Goal: Task Accomplishment & Management: Use online tool/utility

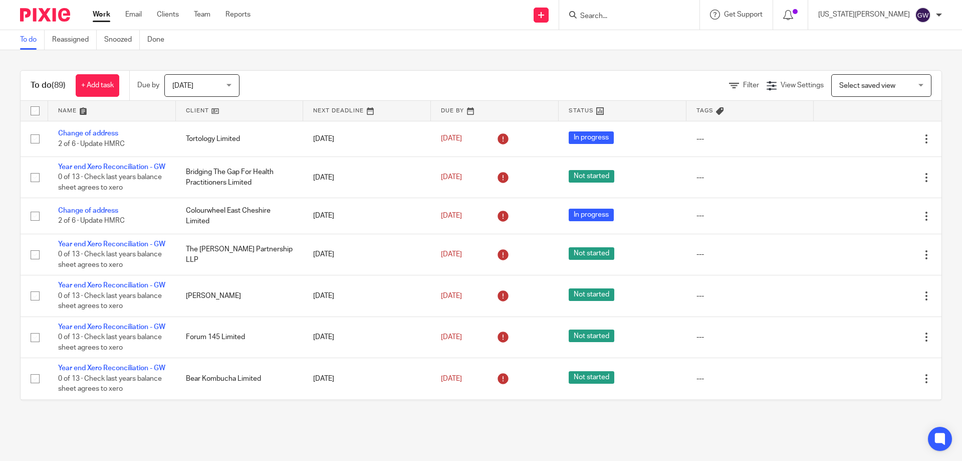
click at [643, 18] on input "Search" at bounding box center [625, 16] width 90 height 9
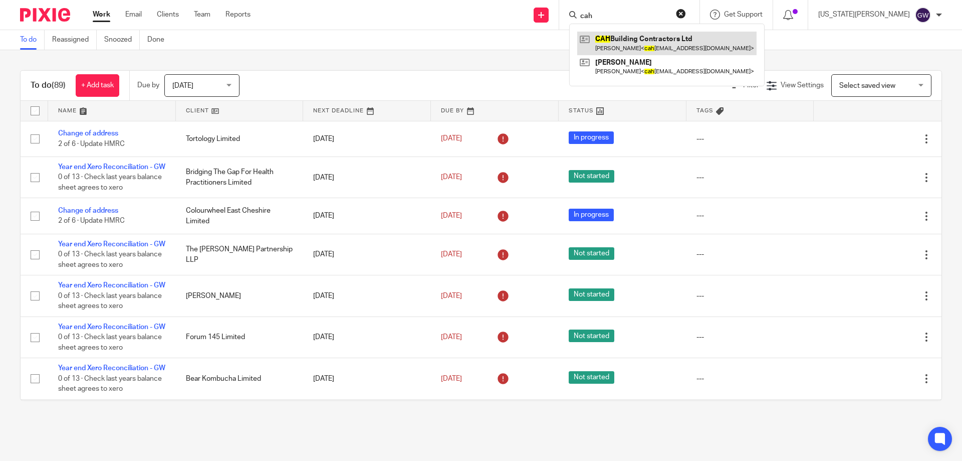
type input "cah"
click at [690, 42] on link at bounding box center [666, 43] width 179 height 23
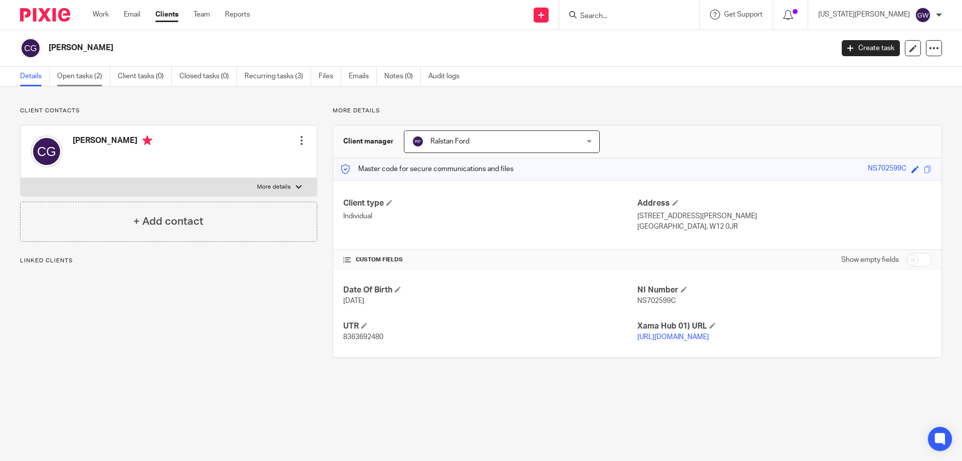
click at [92, 73] on link "Open tasks (2)" at bounding box center [83, 77] width 53 height 20
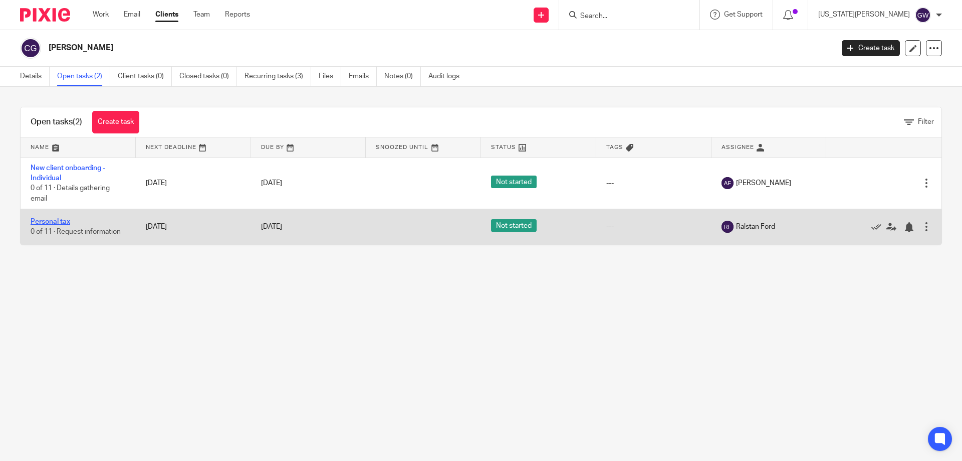
click at [57, 220] on link "Personal tax" at bounding box center [51, 221] width 40 height 7
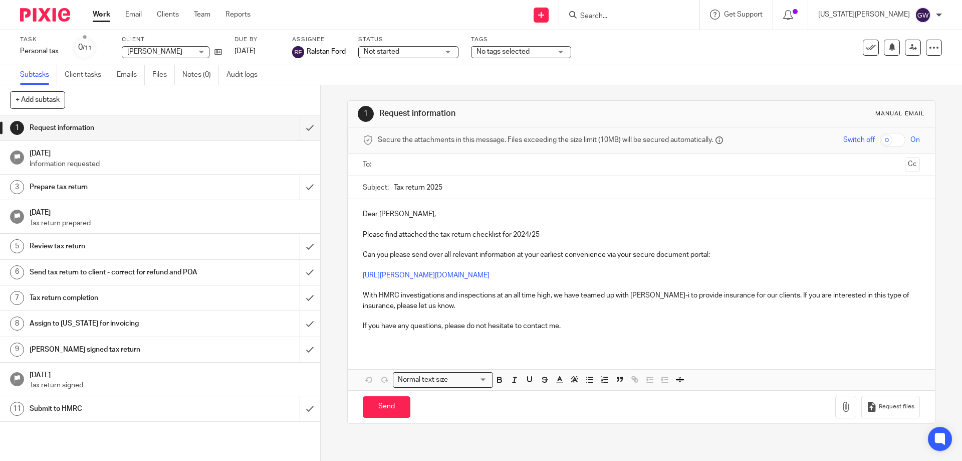
click at [76, 263] on link "6 Send tax return to client - correct for refund and POA" at bounding box center [150, 272] width 300 height 25
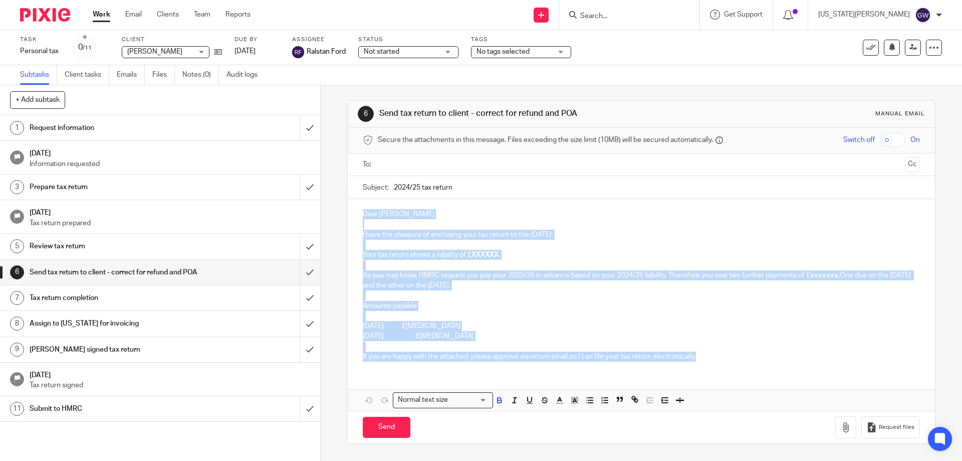
drag, startPoint x: 360, startPoint y: 214, endPoint x: 711, endPoint y: 359, distance: 380.0
click at [711, 359] on div "Dear [PERSON_NAME] I have the pleasure of enclosing your tax return to the [DAT…" at bounding box center [641, 284] width 587 height 170
copy div "Dear [PERSON_NAME] I have the pleasure of enclosing your tax return to the [DAT…"
drag, startPoint x: 494, startPoint y: 324, endPoint x: 557, endPoint y: 324, distance: 63.2
click at [494, 324] on p "[DATE] £[MEDICAL_DATA]" at bounding box center [641, 326] width 557 height 10
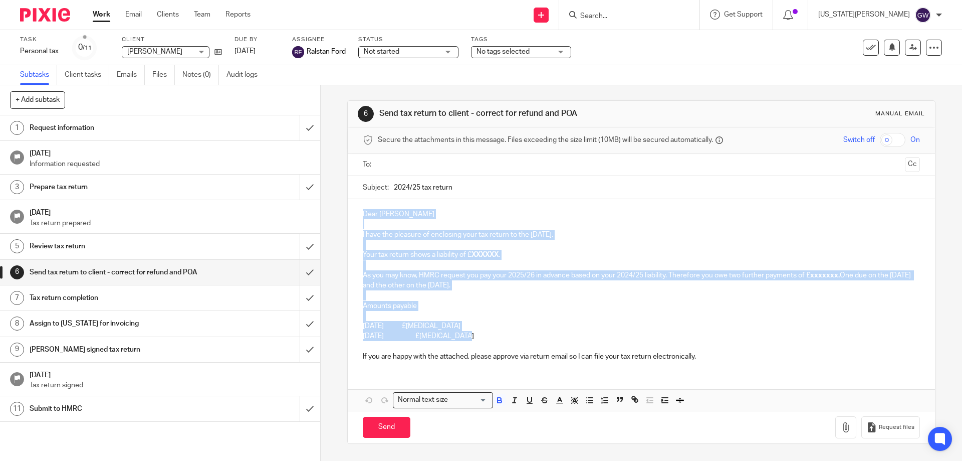
drag, startPoint x: 480, startPoint y: 333, endPoint x: 361, endPoint y: 212, distance: 169.4
click at [361, 212] on div "Dear Charlotte I have the pleasure of enclosing your tax return to the 5th Apri…" at bounding box center [641, 284] width 587 height 170
copy div "Dear Charlotte I have the pleasure of enclosing your tax return to the 5th Apri…"
click at [218, 51] on icon at bounding box center [219, 52] width 8 height 8
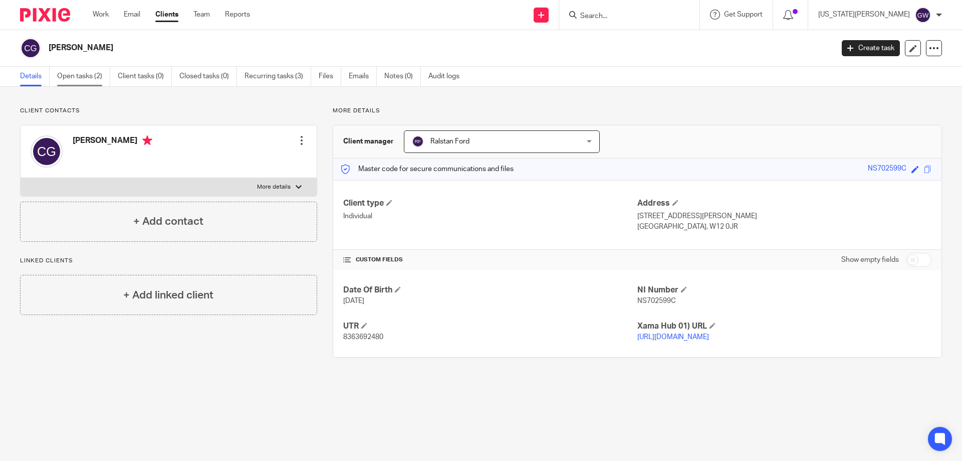
click at [65, 80] on link "Open tasks (2)" at bounding box center [83, 77] width 53 height 20
